Goal: Task Accomplishment & Management: Complete application form

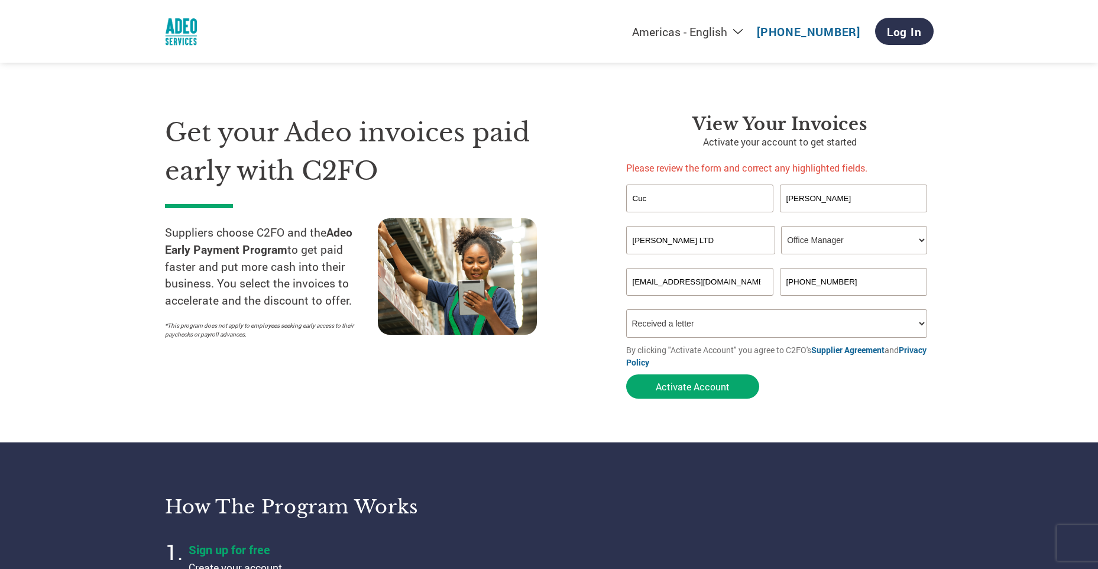
select select "OFFICE_MANAGER"
select select "Received a Letter"
click at [791, 283] on input "[PHONE_NUMBER]" at bounding box center [854, 282] width 148 height 28
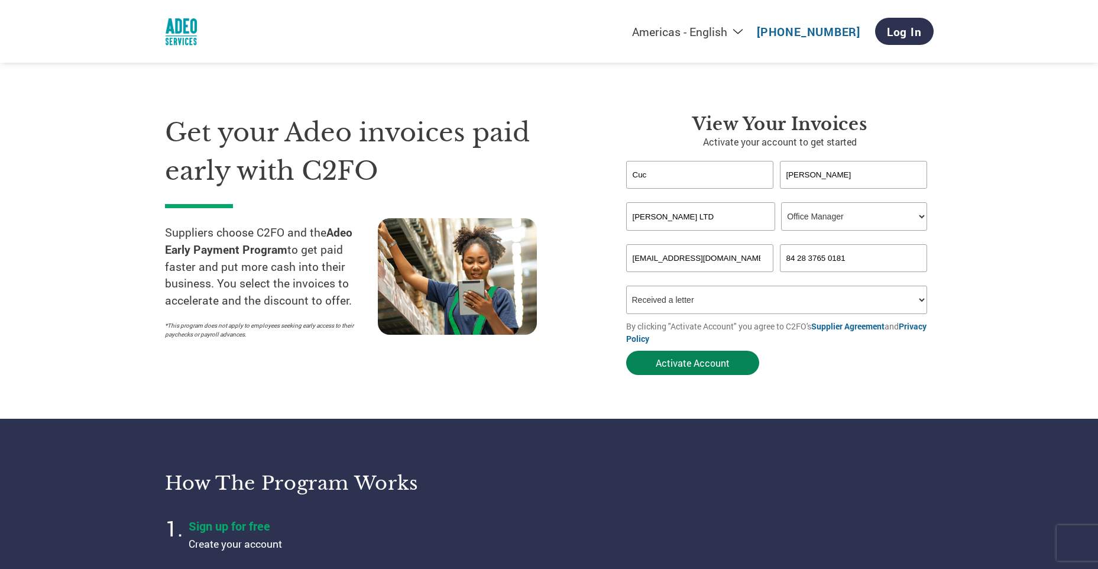
type input "84 28 3765 0181"
click at [728, 363] on button "Activate Account" at bounding box center [692, 363] width 133 height 24
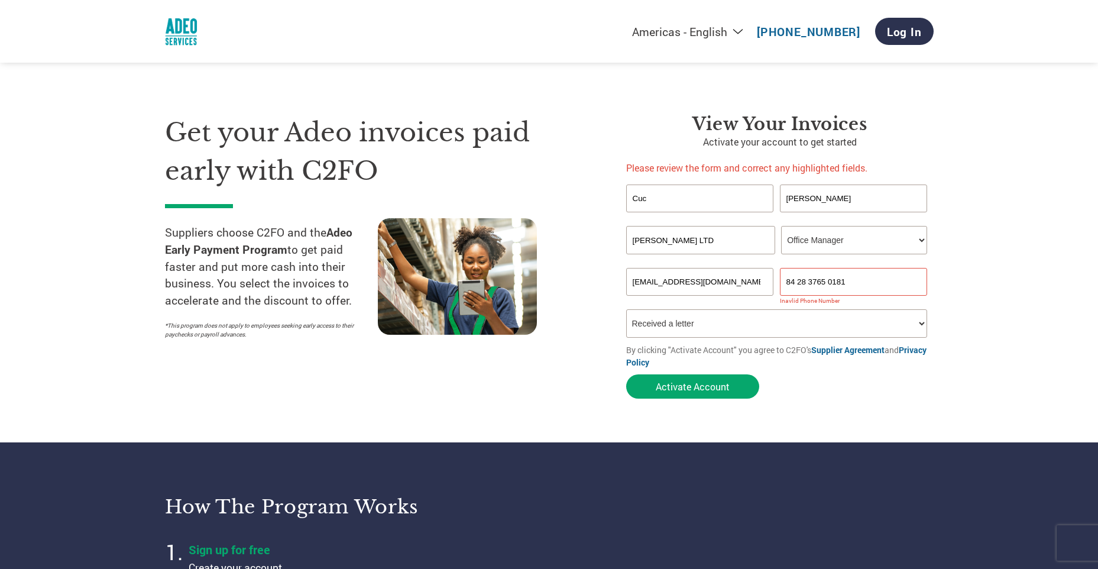
drag, startPoint x: 698, startPoint y: 246, endPoint x: 638, endPoint y: 245, distance: 59.7
click at [638, 245] on input "[PERSON_NAME] LTD" at bounding box center [700, 240] width 149 height 28
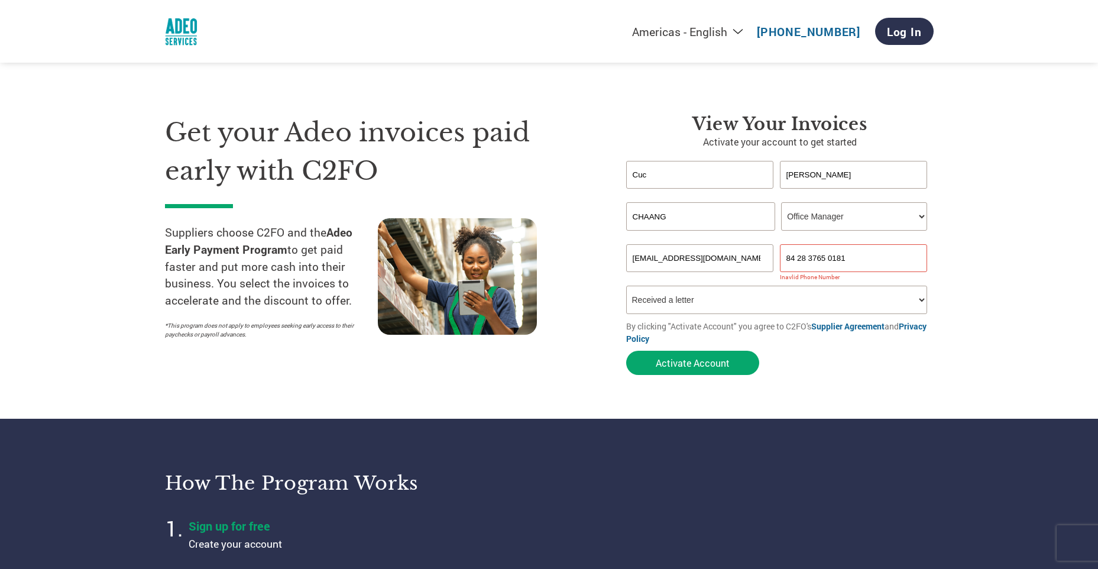
type input "CHAANG"
click at [791, 380] on form "[PERSON_NAME] Invalid first name or first name is too long Invalid last name or…" at bounding box center [780, 271] width 308 height 220
click at [785, 261] on input "84 28 3765 0181" at bounding box center [854, 258] width 148 height 28
click at [705, 371] on button "Activate Account" at bounding box center [692, 363] width 133 height 24
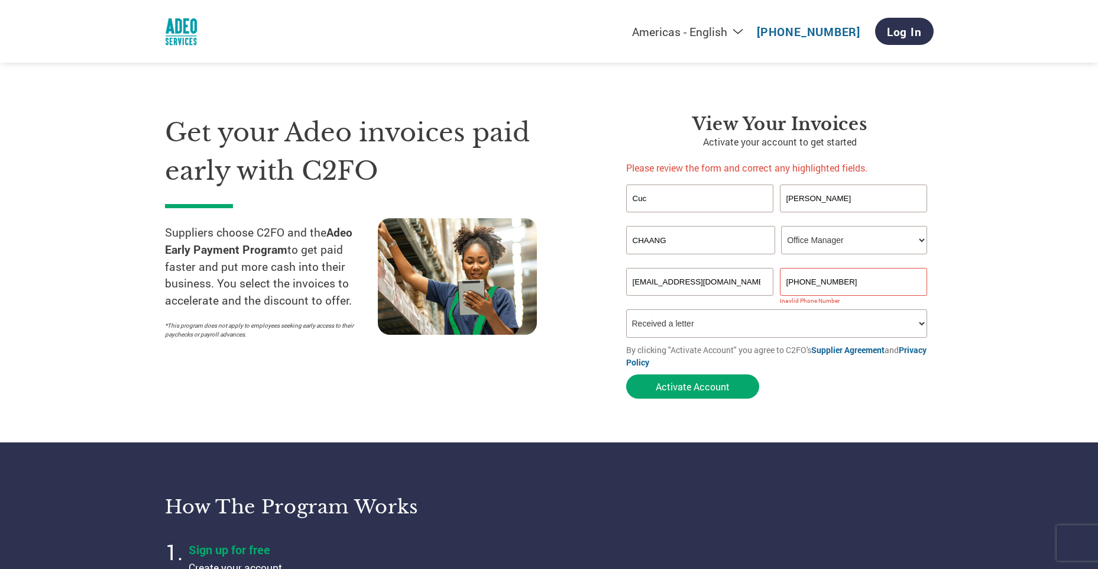
click at [814, 284] on input "[PHONE_NUMBER]" at bounding box center [854, 282] width 148 height 28
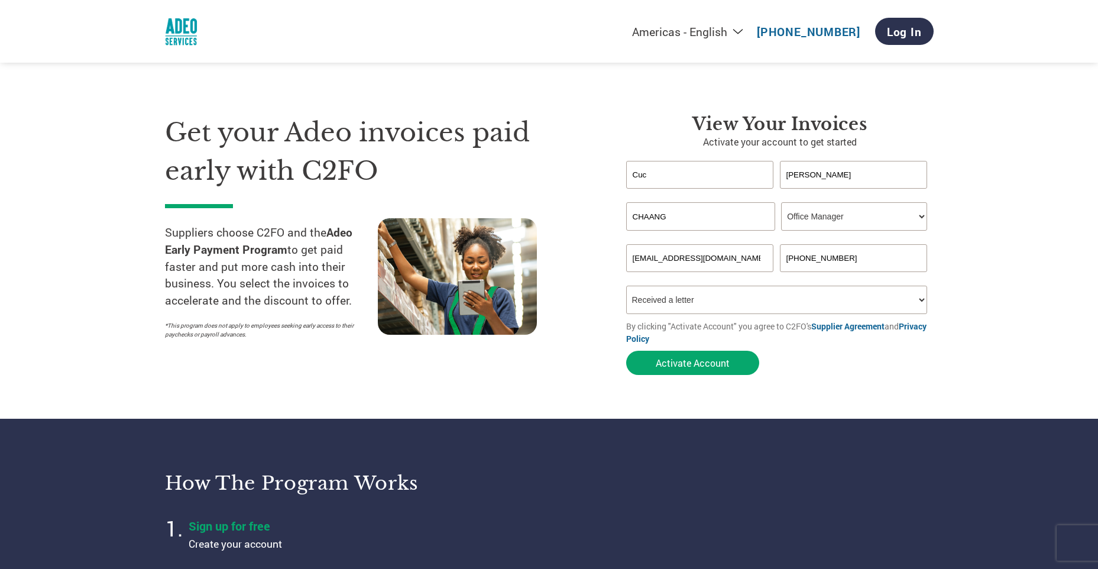
click at [802, 260] on input "[PHONE_NUMBER]" at bounding box center [854, 258] width 148 height 28
click at [828, 258] on input "[PHONE_NUMBER]" at bounding box center [854, 258] width 148 height 28
type input "[PHONE_NUMBER]"
click at [690, 359] on button "Activate Account" at bounding box center [692, 363] width 133 height 24
